Goal: Transaction & Acquisition: Subscribe to service/newsletter

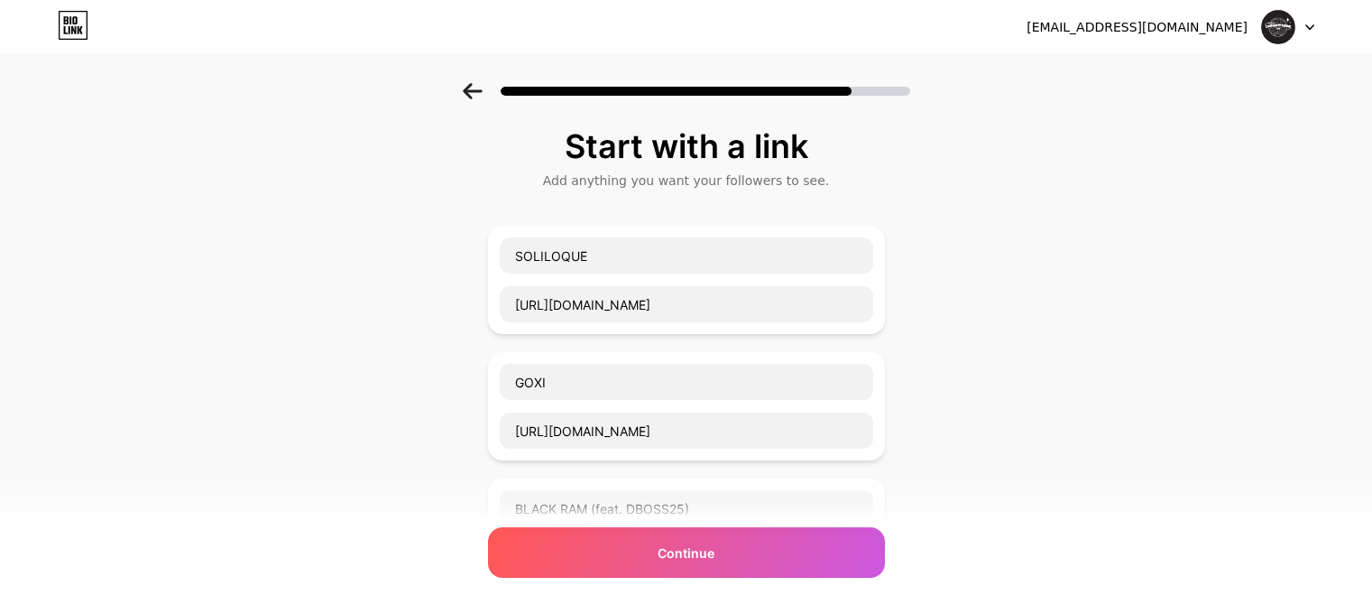
scroll to position [1178, 0]
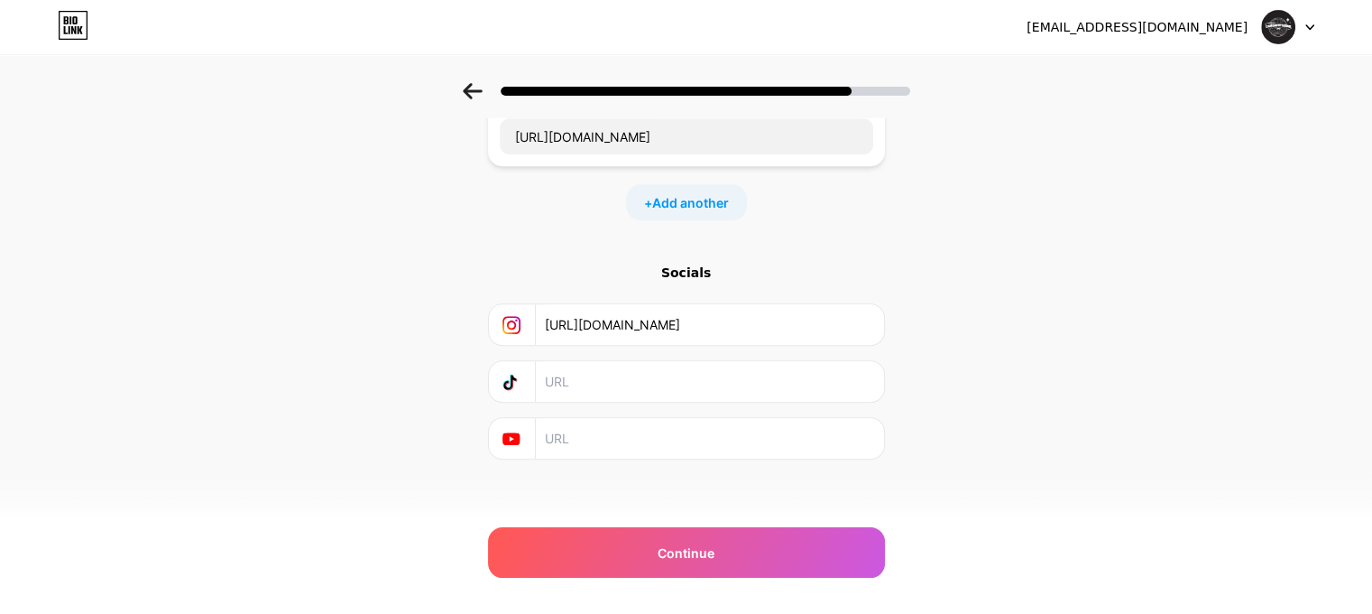
click at [613, 367] on input "text" at bounding box center [709, 381] width 328 height 41
paste input "[URL][DOMAIN_NAME]"
type input "[URL][DOMAIN_NAME]"
click at [625, 423] on input "text" at bounding box center [709, 438] width 328 height 41
paste input "[URL][DOMAIN_NAME]"
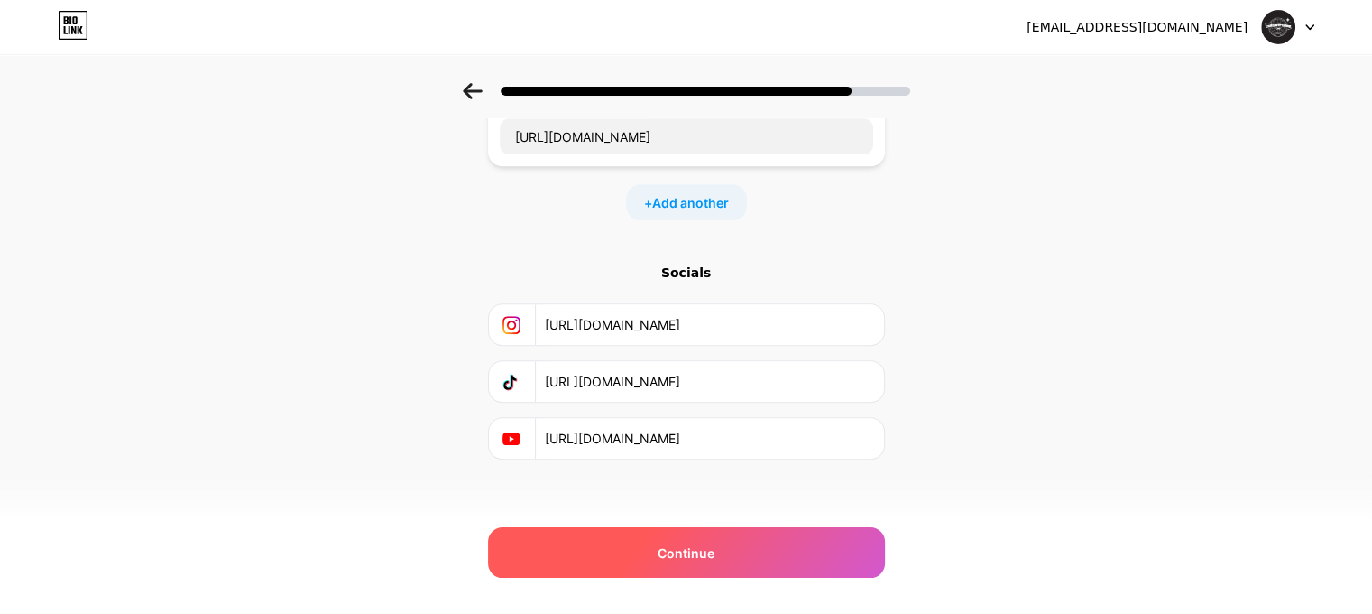
type input "[URL][DOMAIN_NAME]"
click at [747, 540] on div "Continue" at bounding box center [686, 552] width 397 height 51
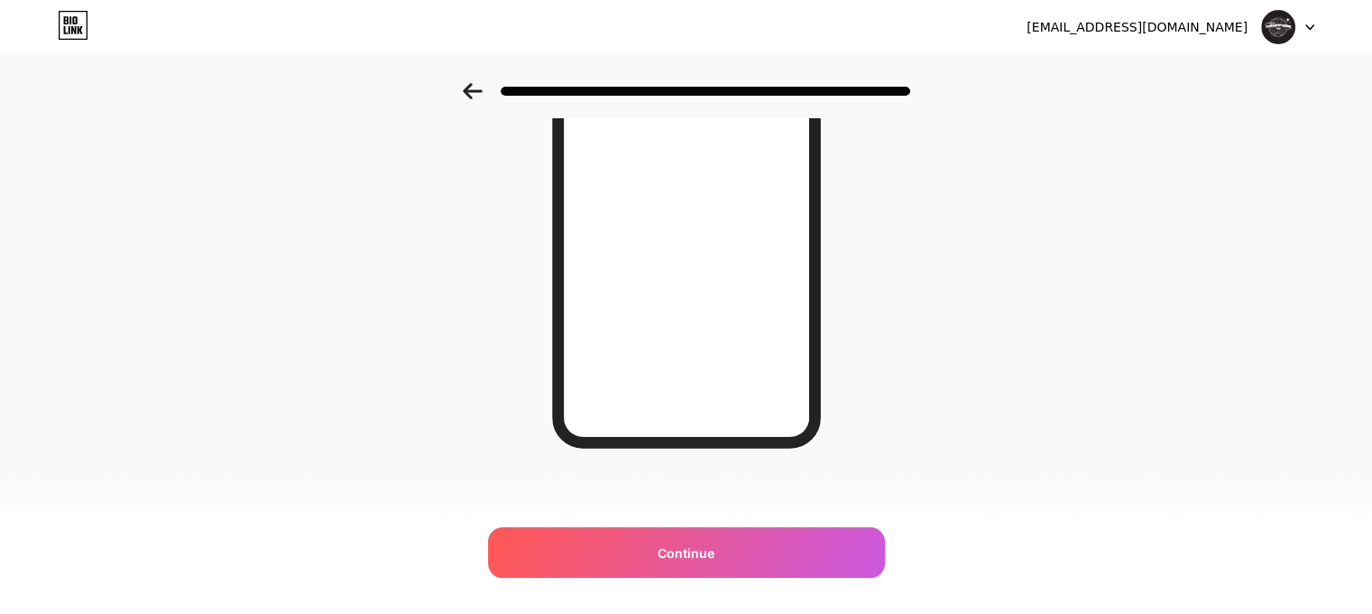
scroll to position [292, 0]
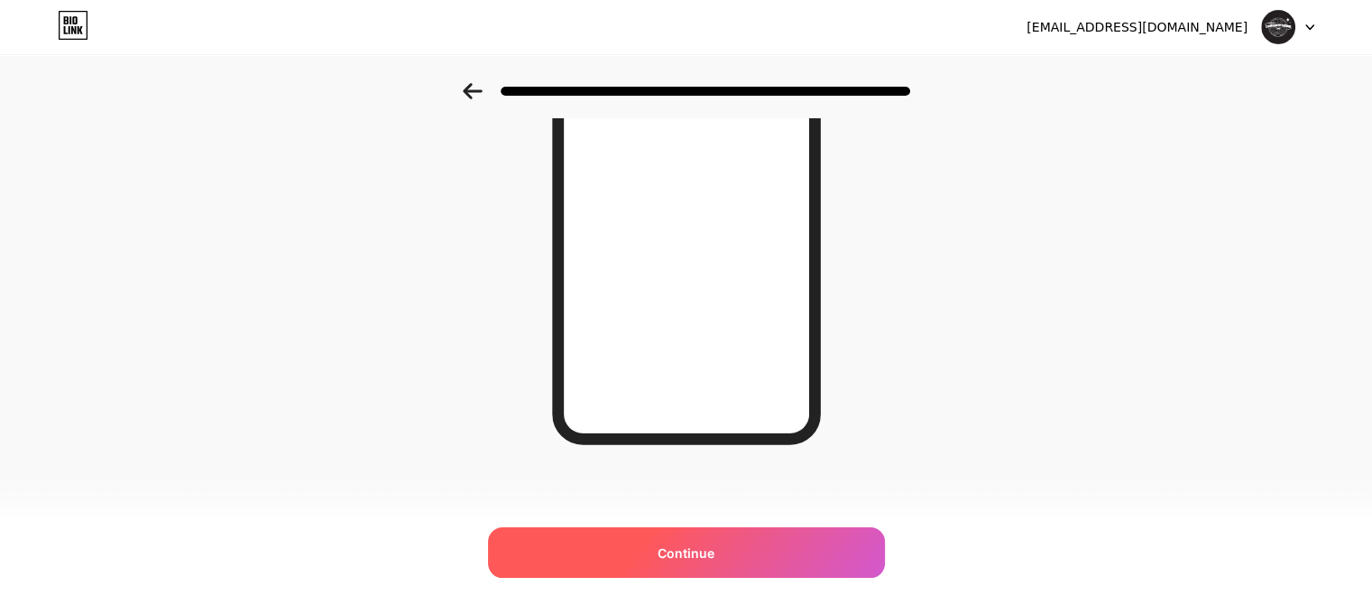
click at [772, 548] on div "Continue" at bounding box center [686, 552] width 397 height 51
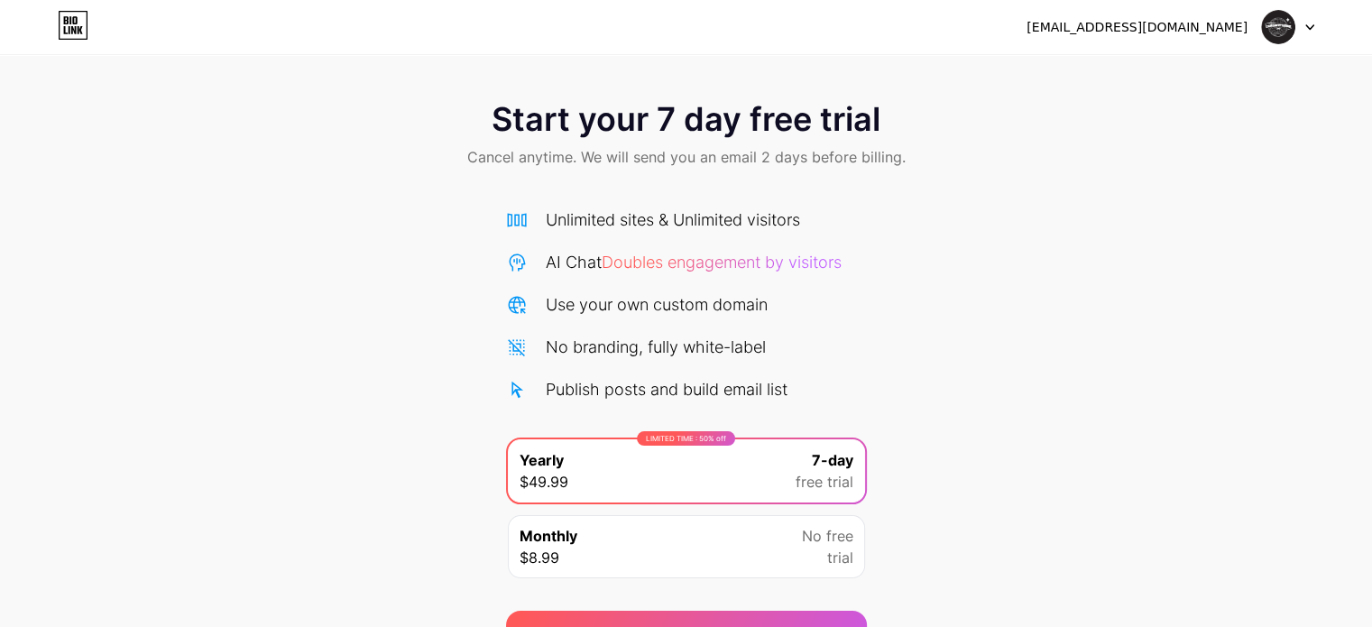
click at [772, 544] on div "Monthly $8.99 No free trial" at bounding box center [686, 546] width 357 height 63
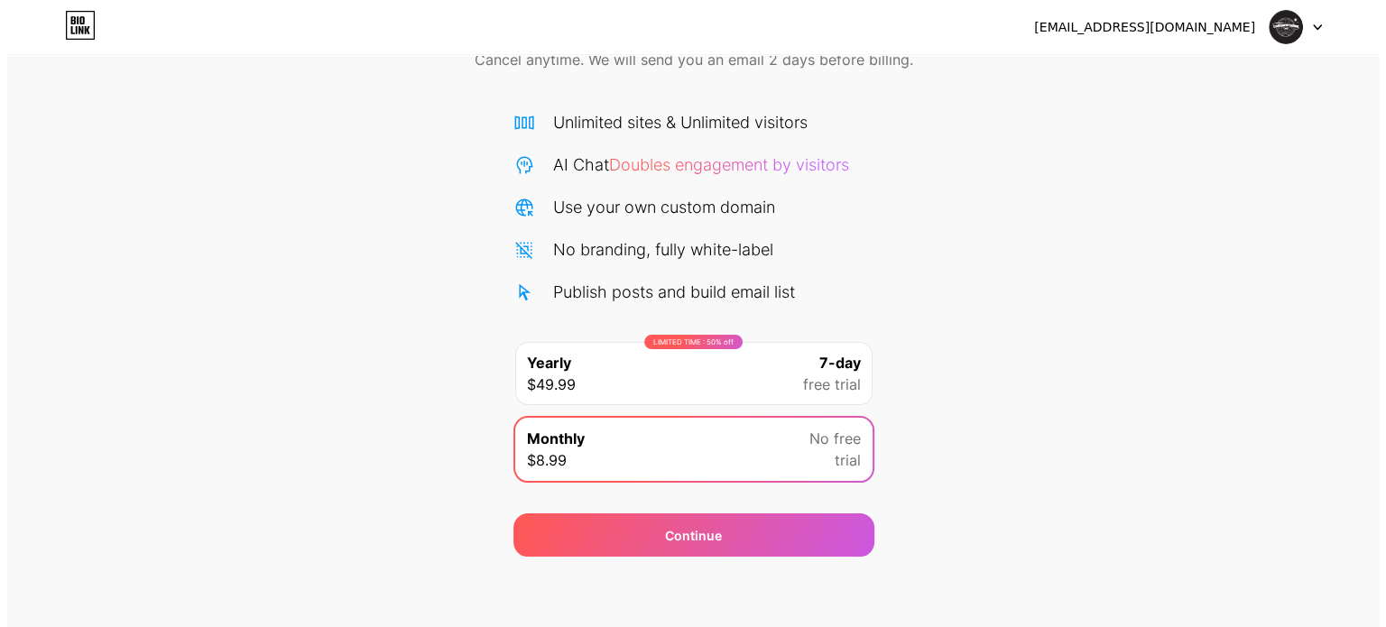
scroll to position [97, 0]
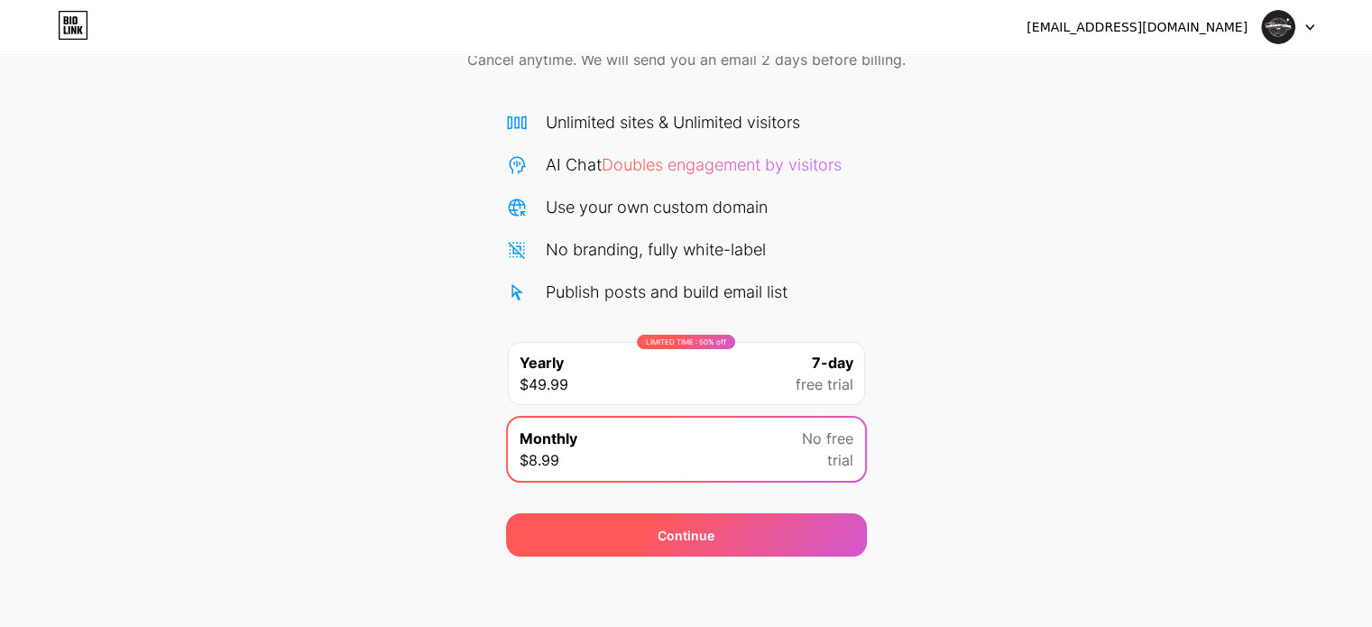
click at [751, 544] on div "Continue" at bounding box center [686, 534] width 361 height 43
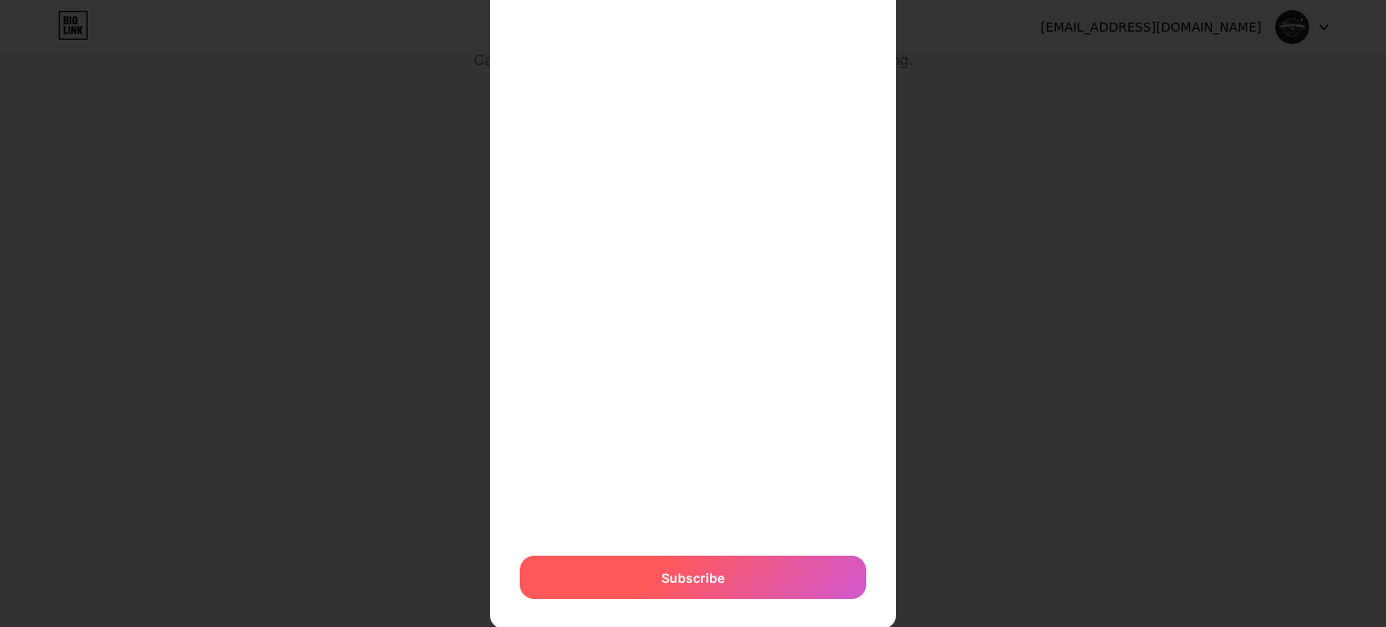
scroll to position [346, 0]
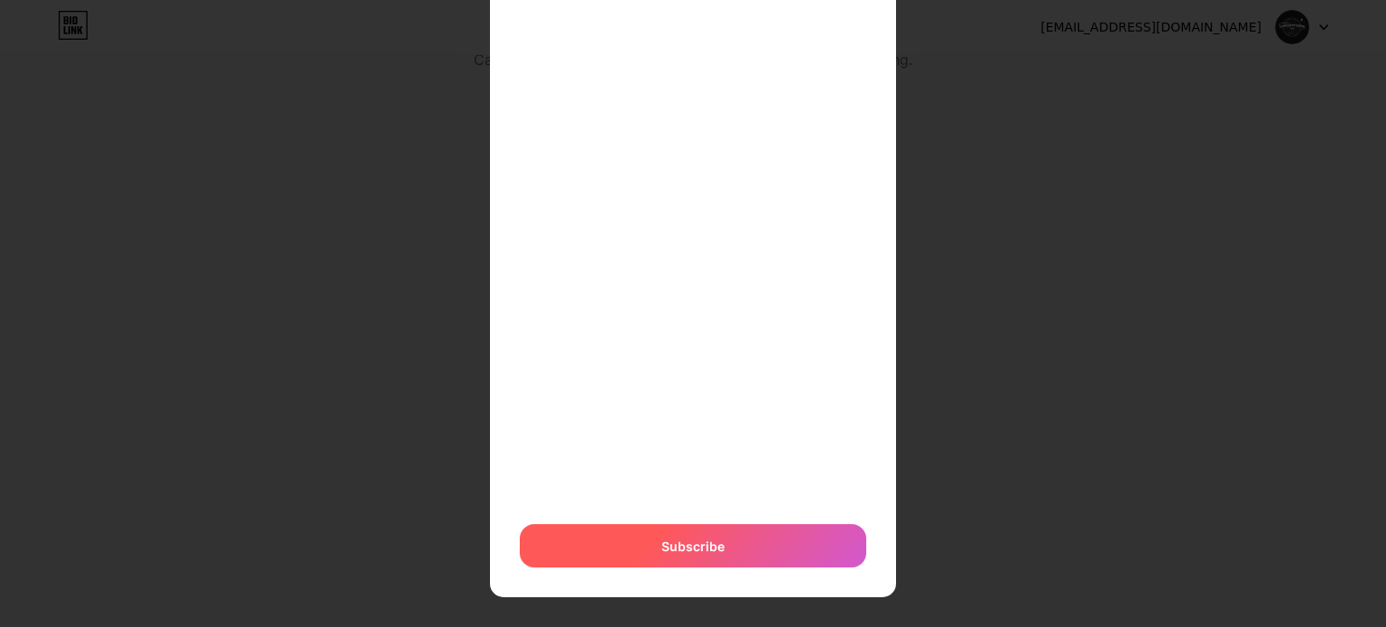
click at [645, 545] on div "Subscribe" at bounding box center [693, 545] width 346 height 43
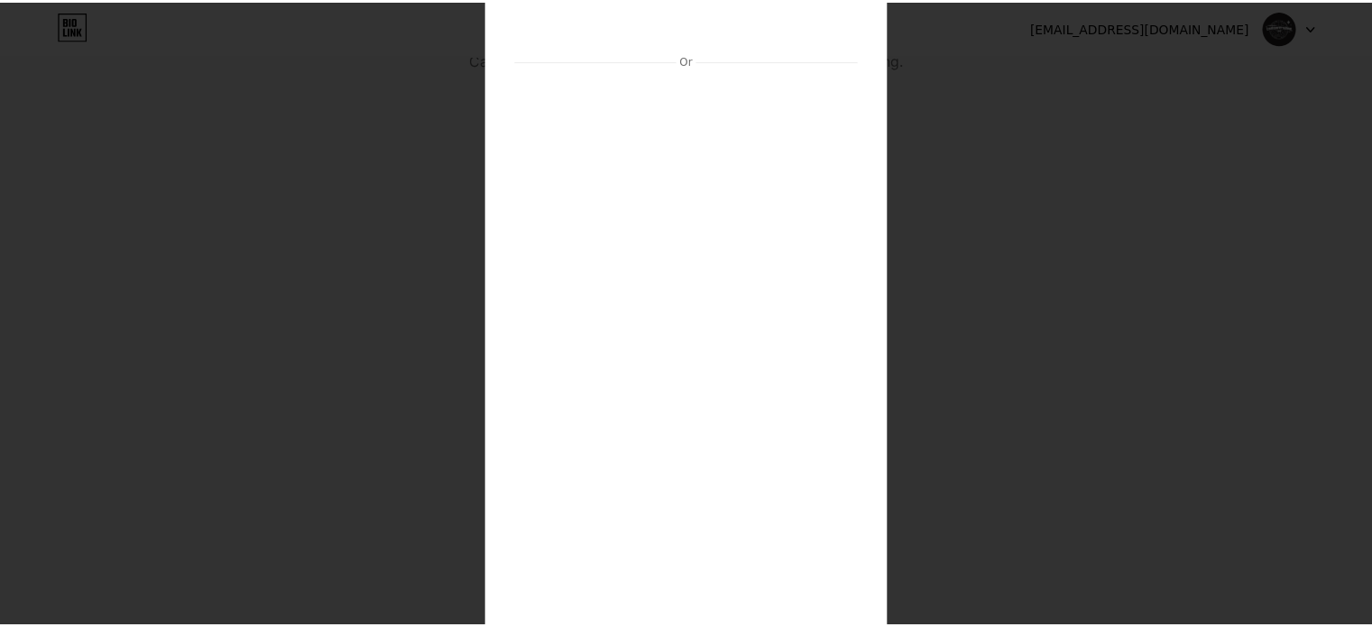
scroll to position [0, 0]
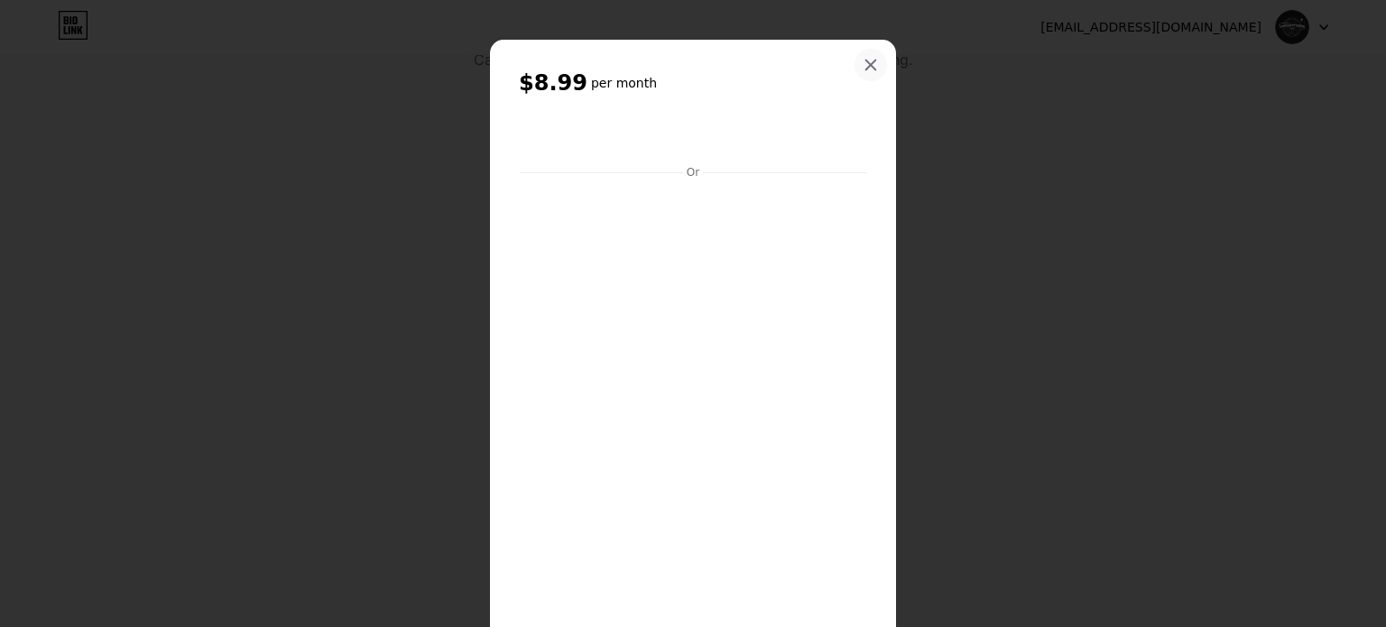
click at [866, 71] on icon at bounding box center [870, 65] width 14 height 14
